Goal: Check status

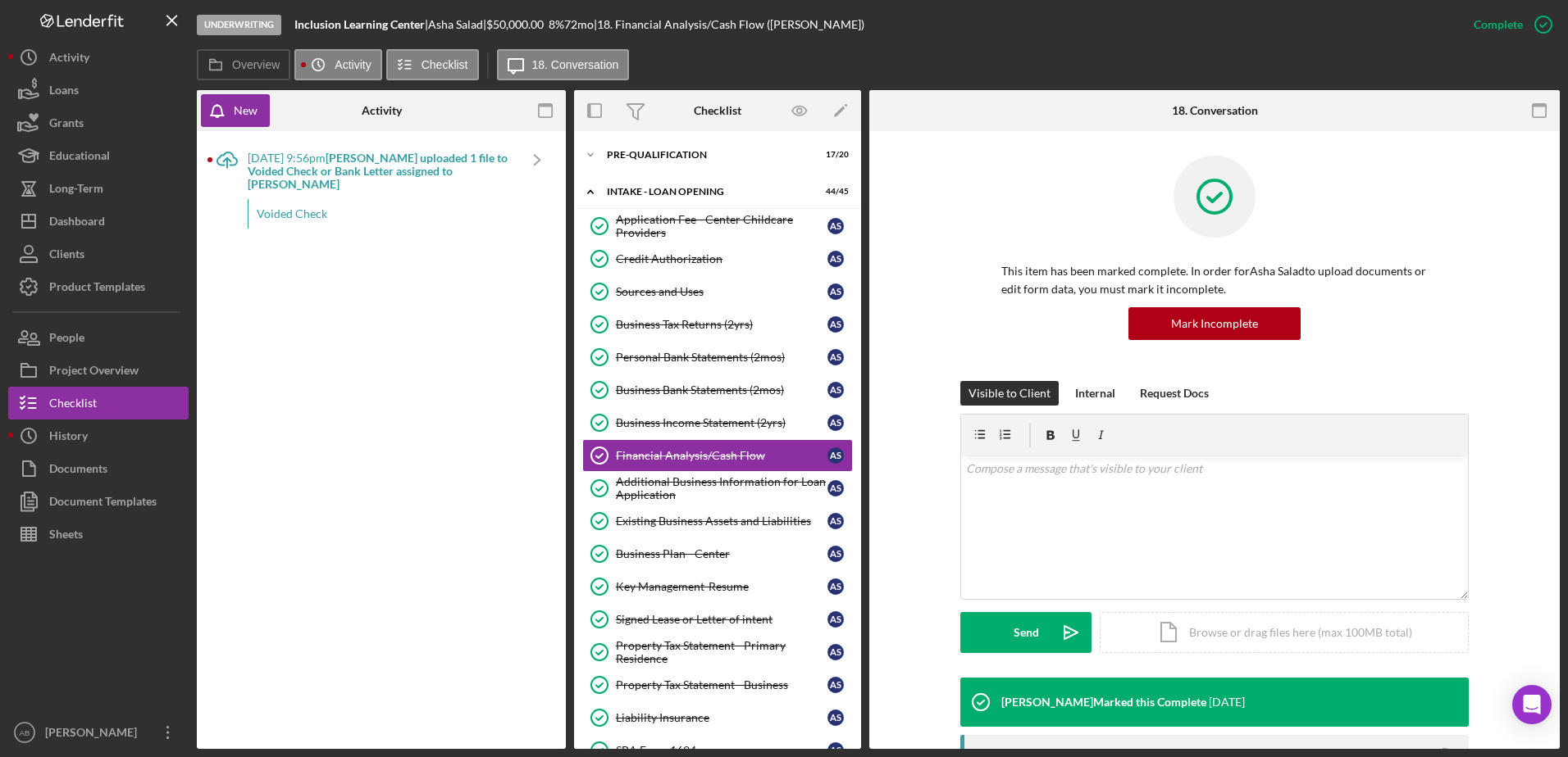
scroll to position [15, 0]
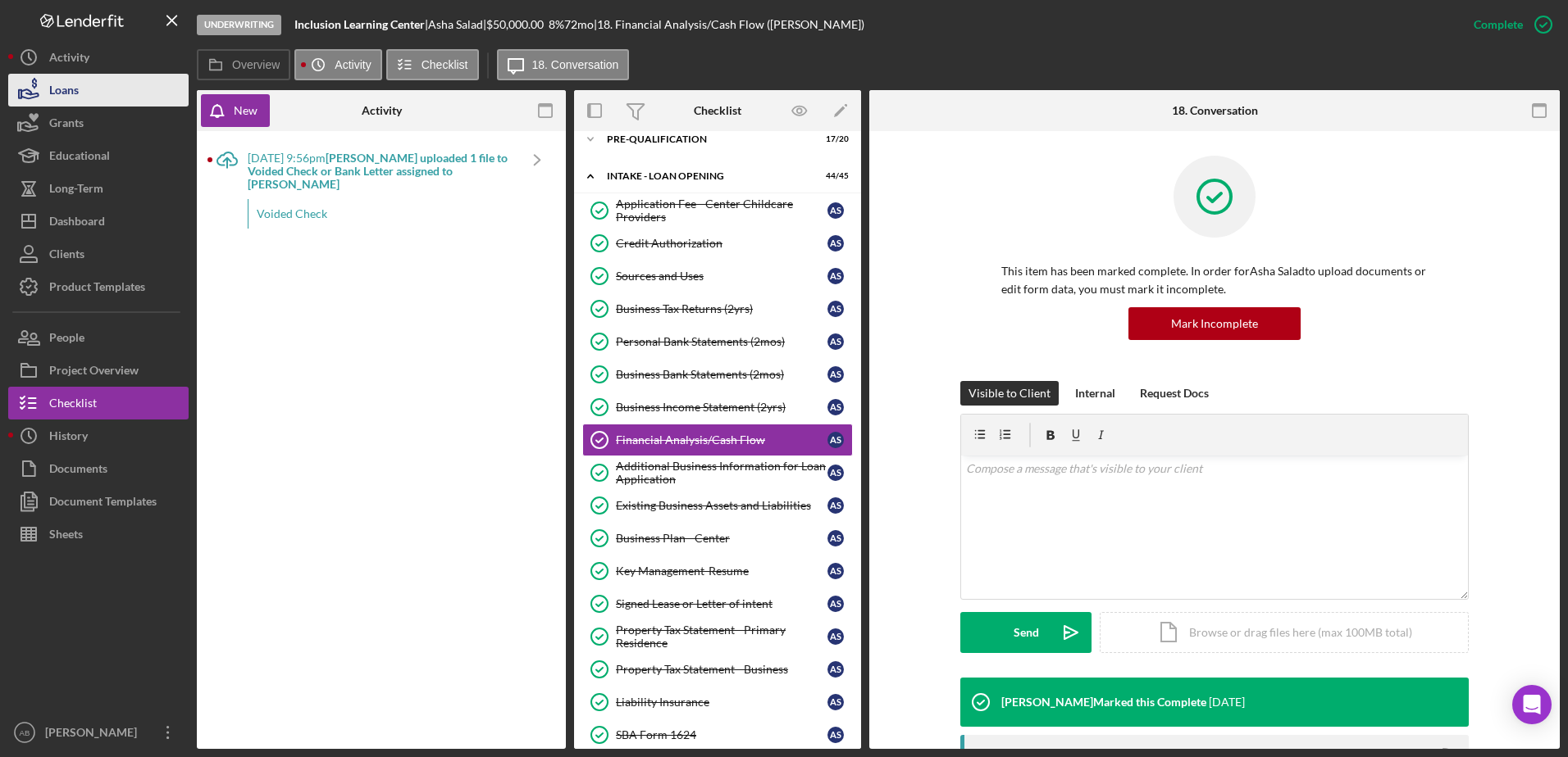
click at [39, 84] on icon "button" at bounding box center [29, 90] width 41 height 41
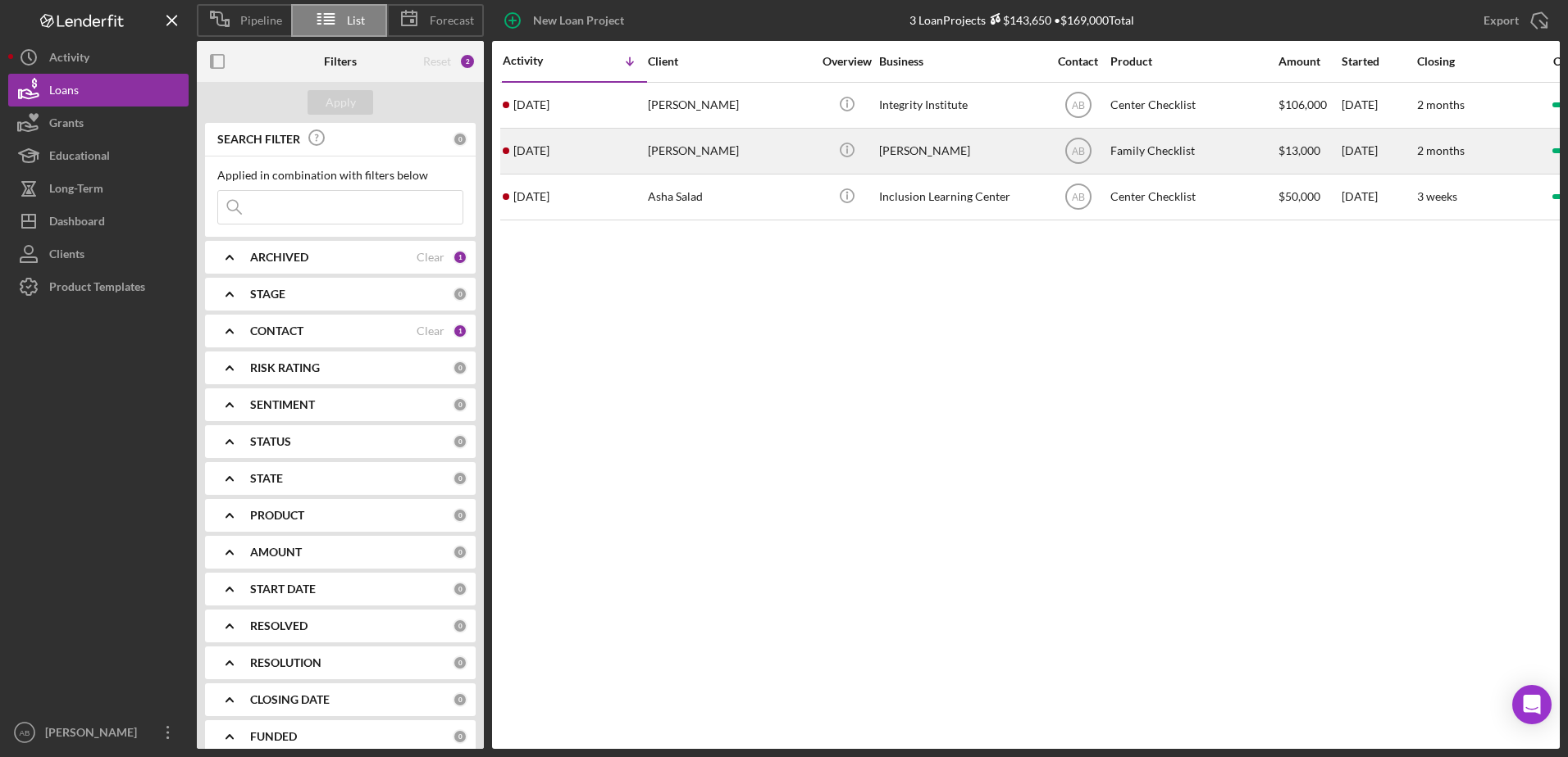
click at [657, 150] on div "[PERSON_NAME]" at bounding box center [730, 151] width 164 height 43
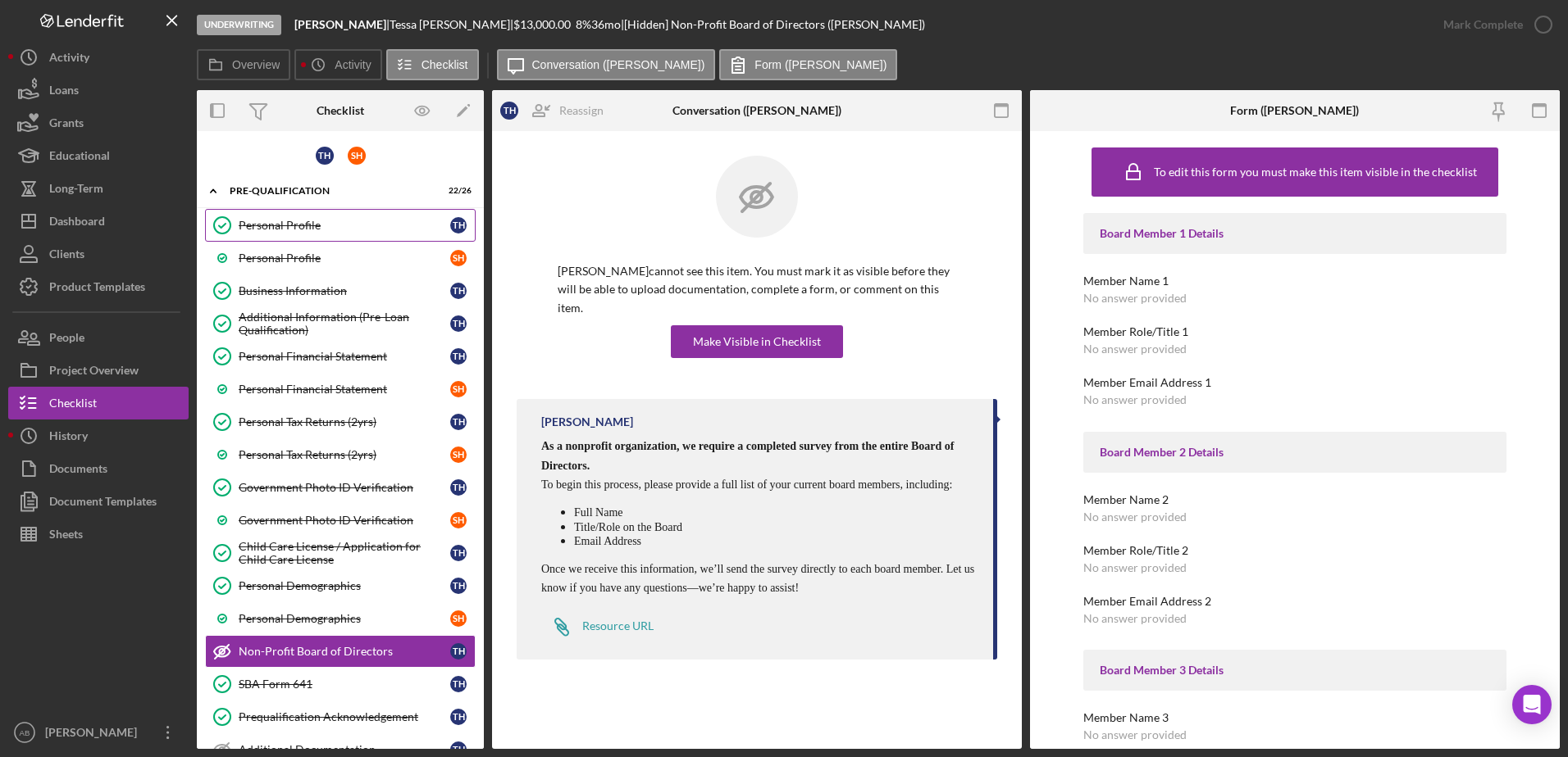
click at [279, 214] on link "Personal Profile Personal Profile T H" at bounding box center [340, 225] width 270 height 33
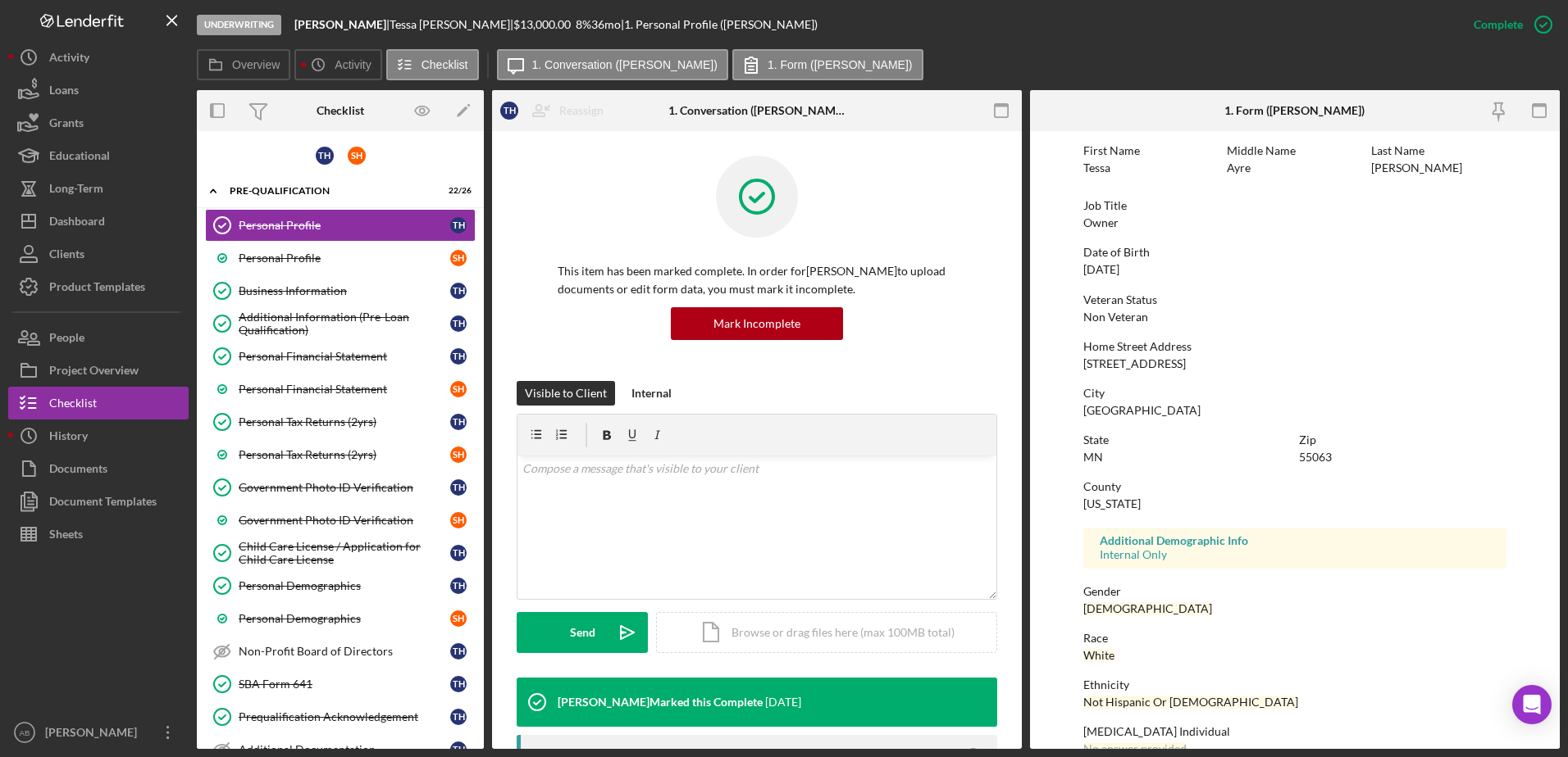
scroll to position [147, 0]
